Goal: Information Seeking & Learning: Find contact information

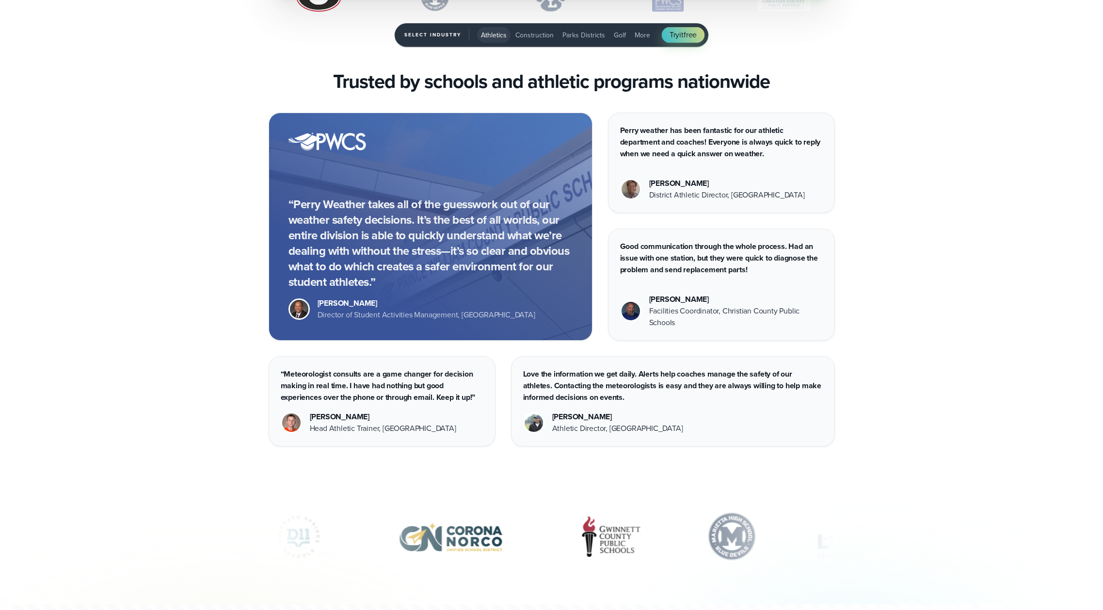
scroll to position [3612, 0]
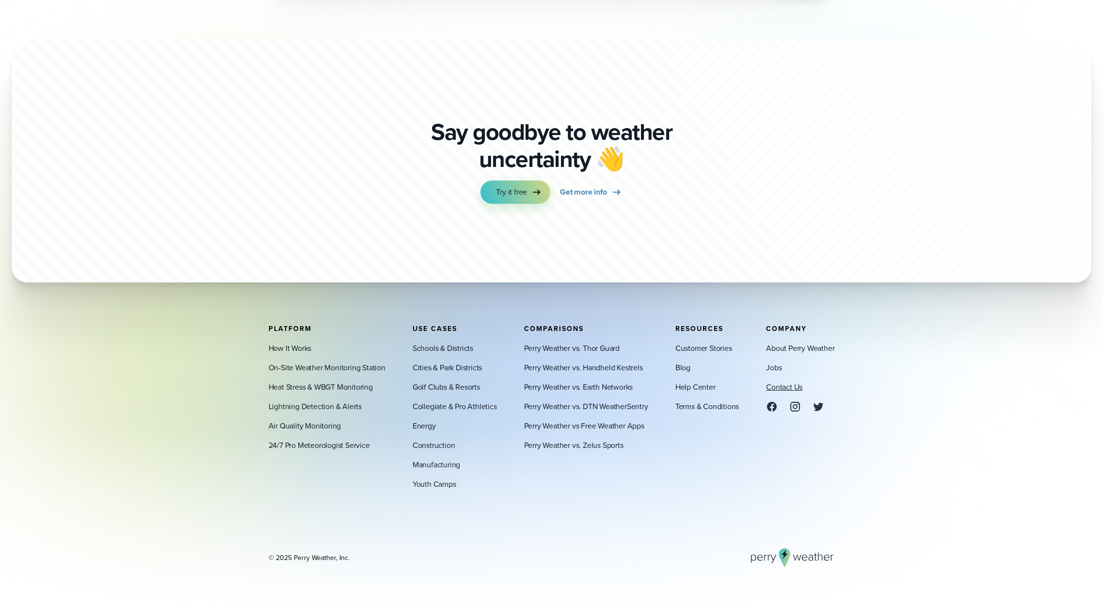
click at [789, 382] on link "Contact Us" at bounding box center [784, 387] width 36 height 12
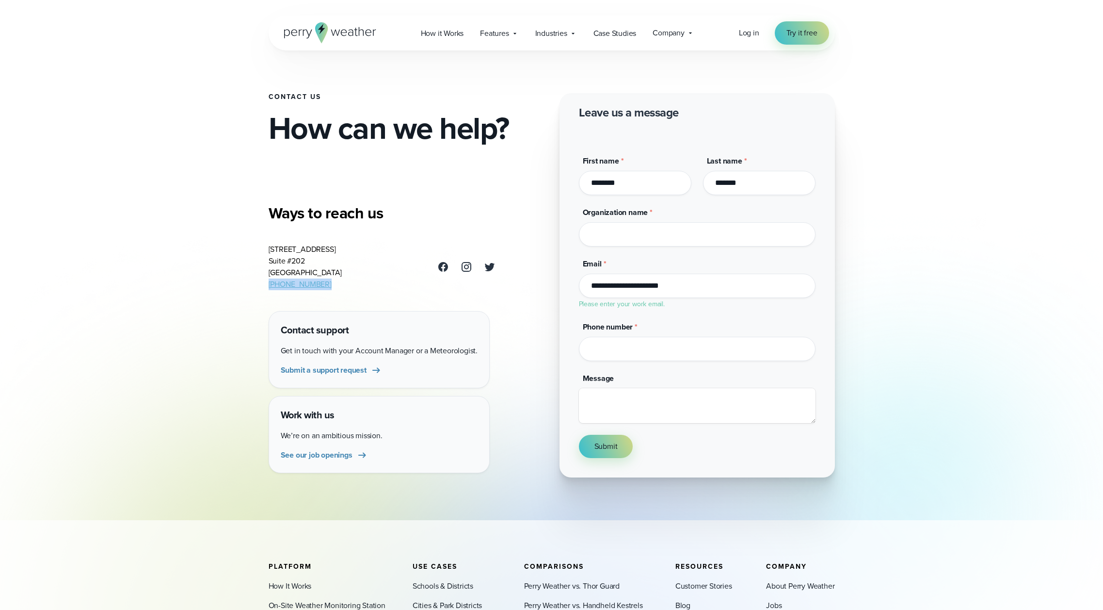
drag, startPoint x: 331, startPoint y: 282, endPoint x: 269, endPoint y: 283, distance: 62.1
click at [269, 283] on address "3102 Oak Lawn Ave Suite #202 Dallas, TX 75219 (469) 546-5082" at bounding box center [306, 266] width 74 height 47
copy link "469) 546-5082"
copy link "(469) 546-5082"
